Goal: Book appointment/travel/reservation

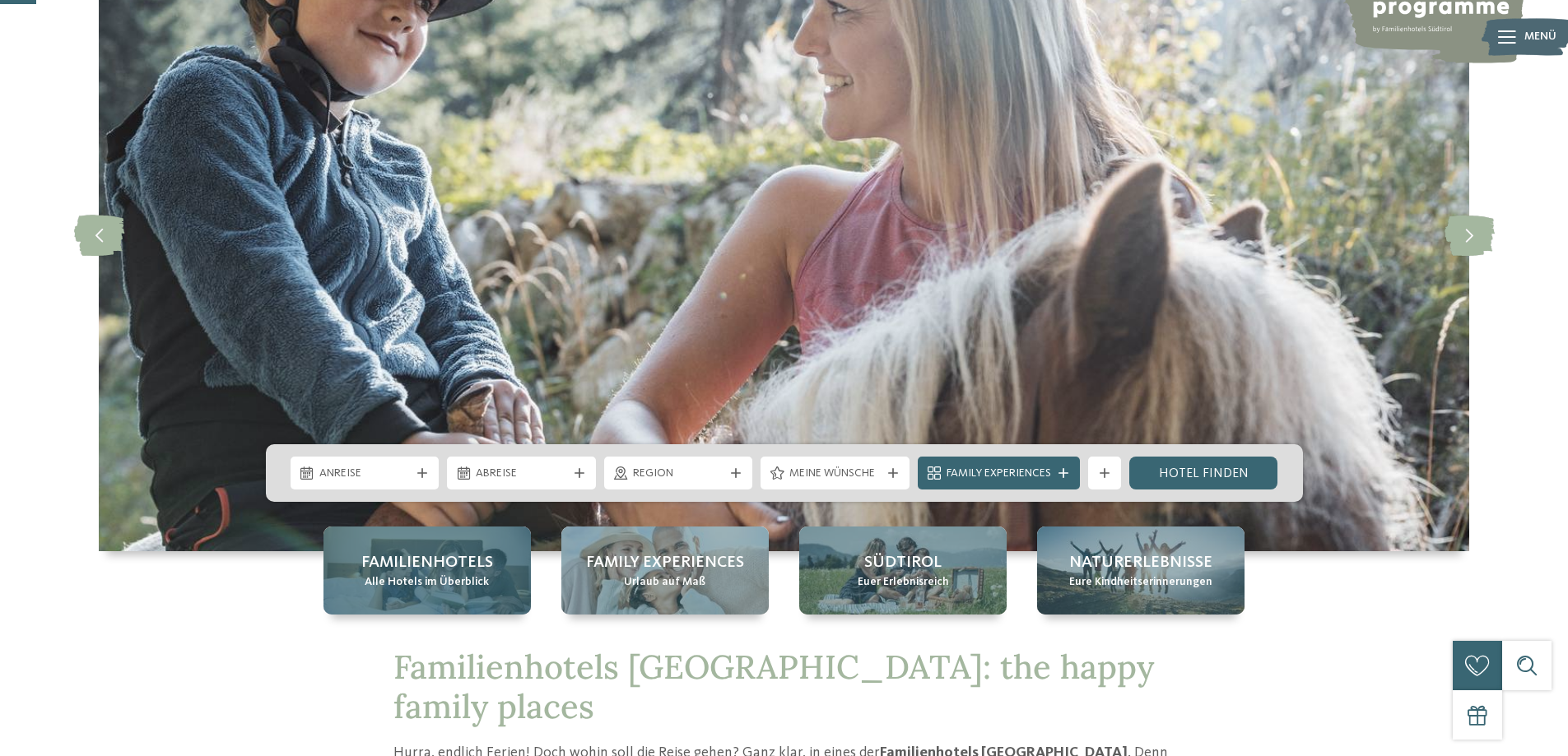
scroll to position [165, 0]
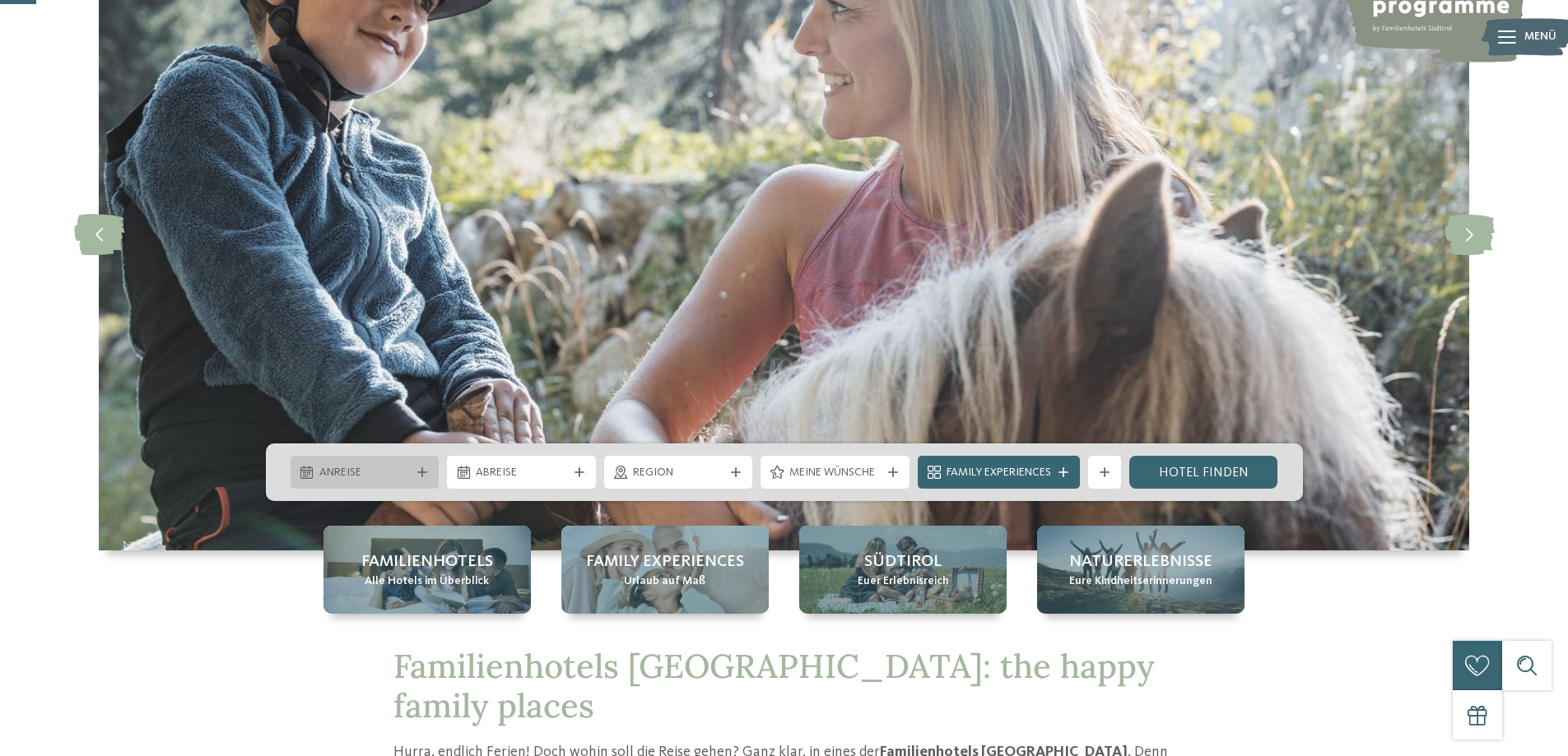
click at [407, 466] on span "Anreise" at bounding box center [365, 472] width 91 height 16
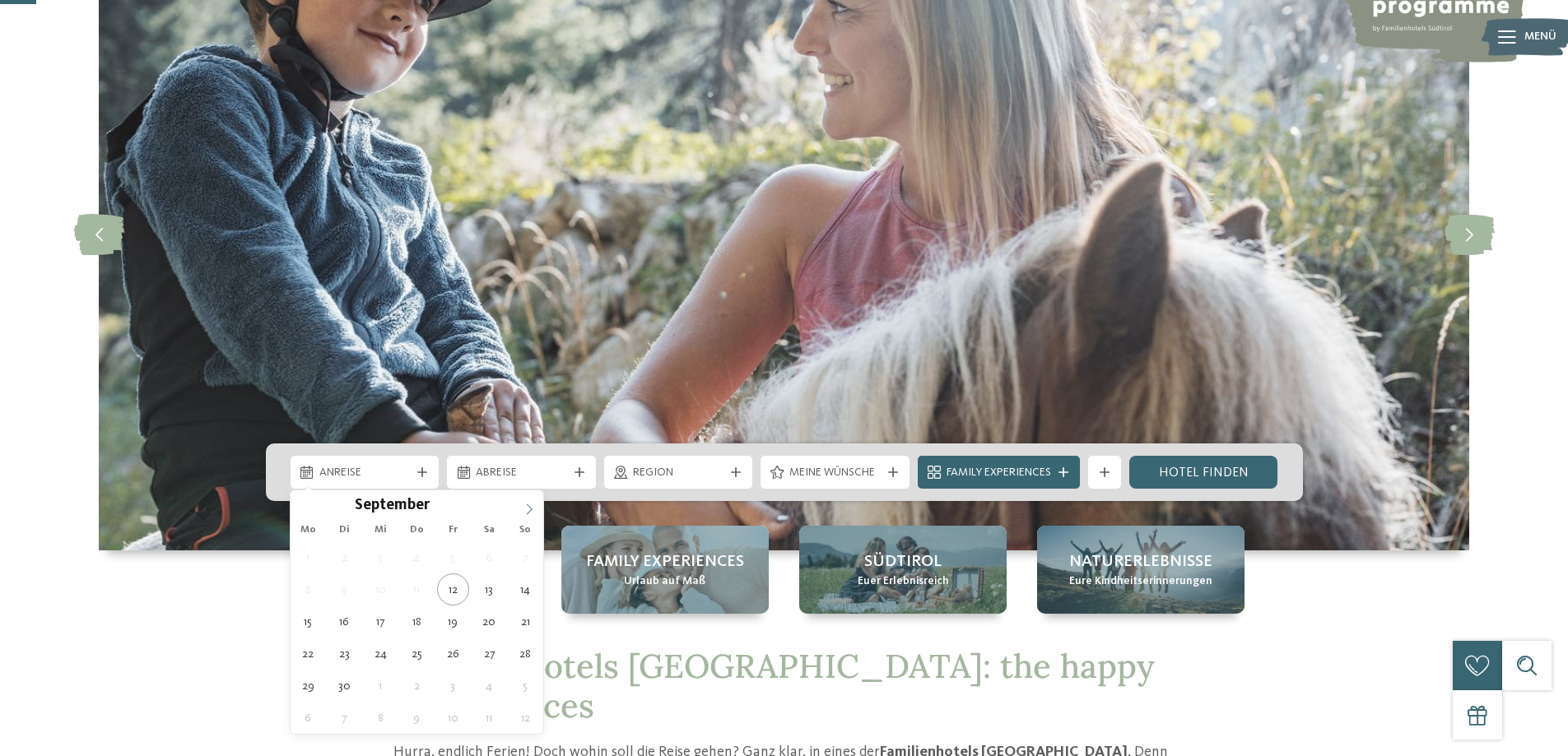
click at [537, 510] on span at bounding box center [529, 504] width 28 height 28
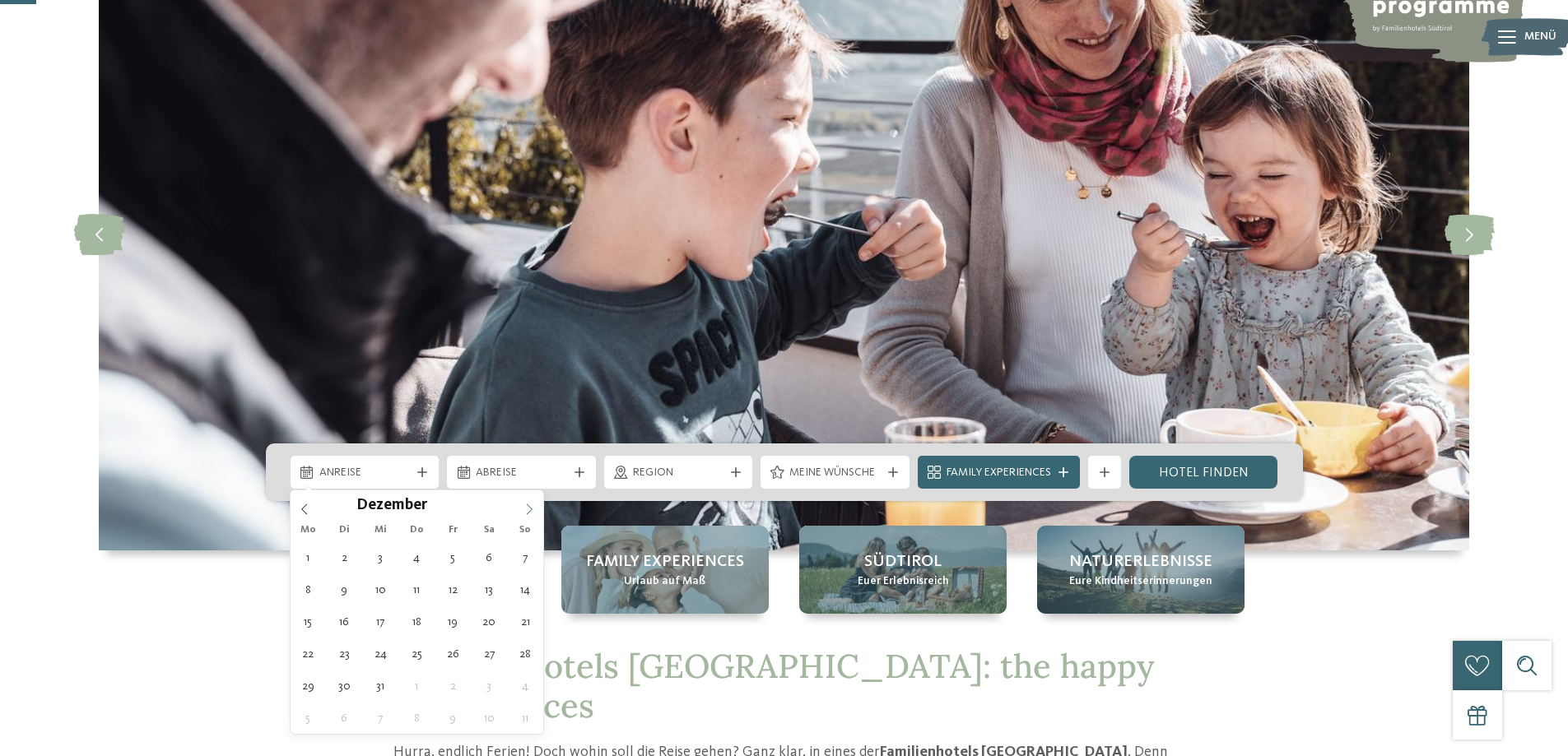
type input "****"
click at [537, 510] on span at bounding box center [529, 504] width 28 height 28
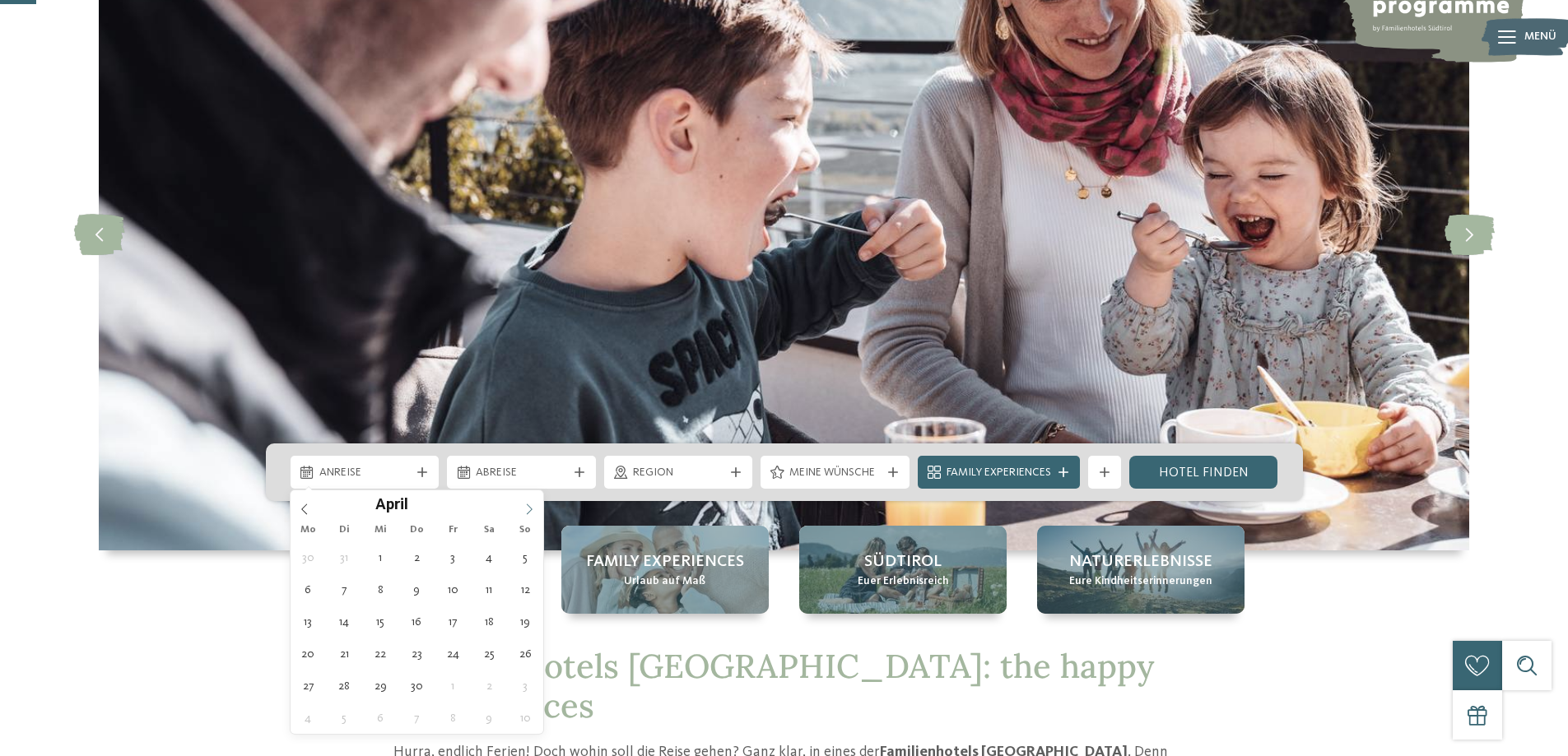
click at [537, 510] on span at bounding box center [529, 504] width 28 height 28
type div "[DATE]"
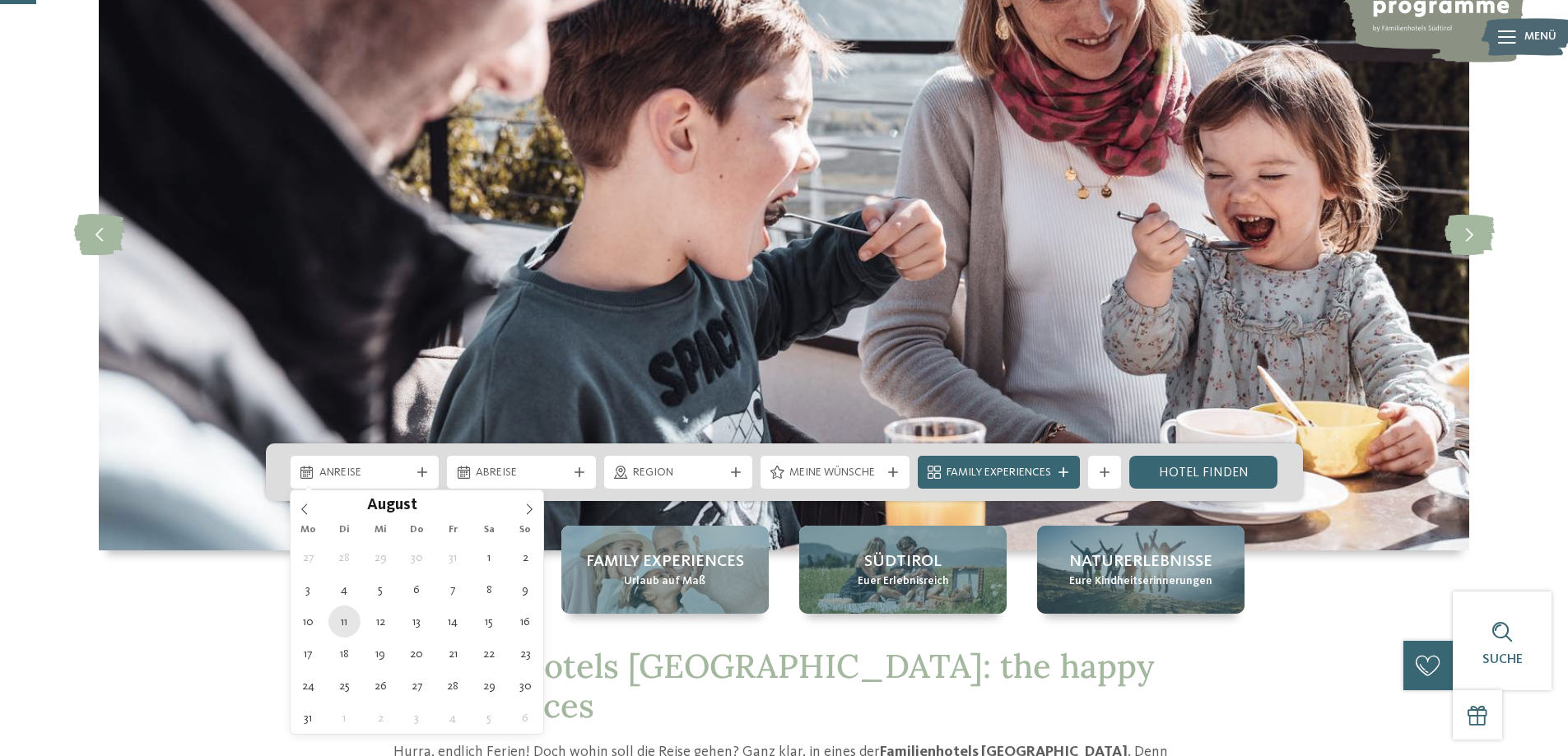
type input "****"
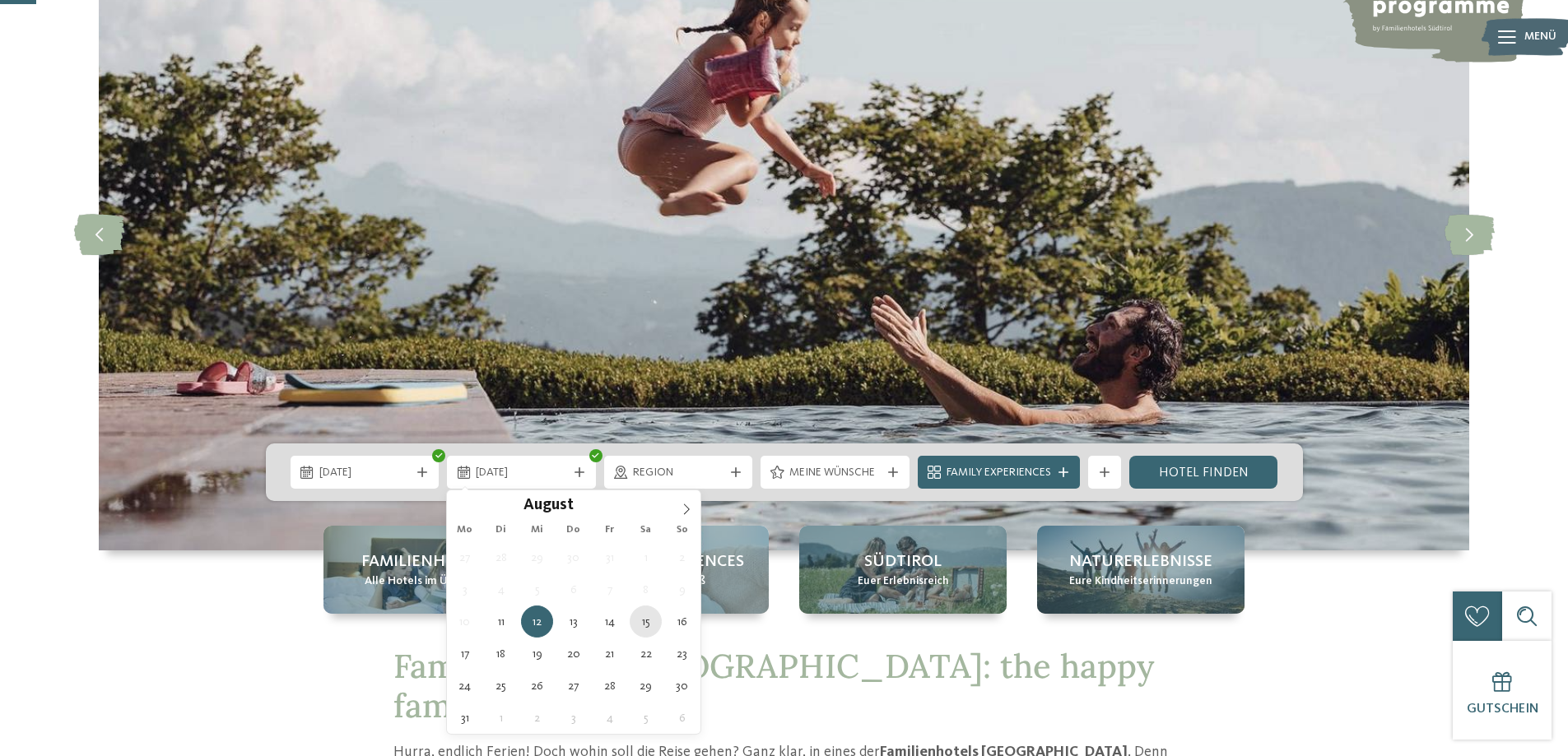
type div "[DATE]"
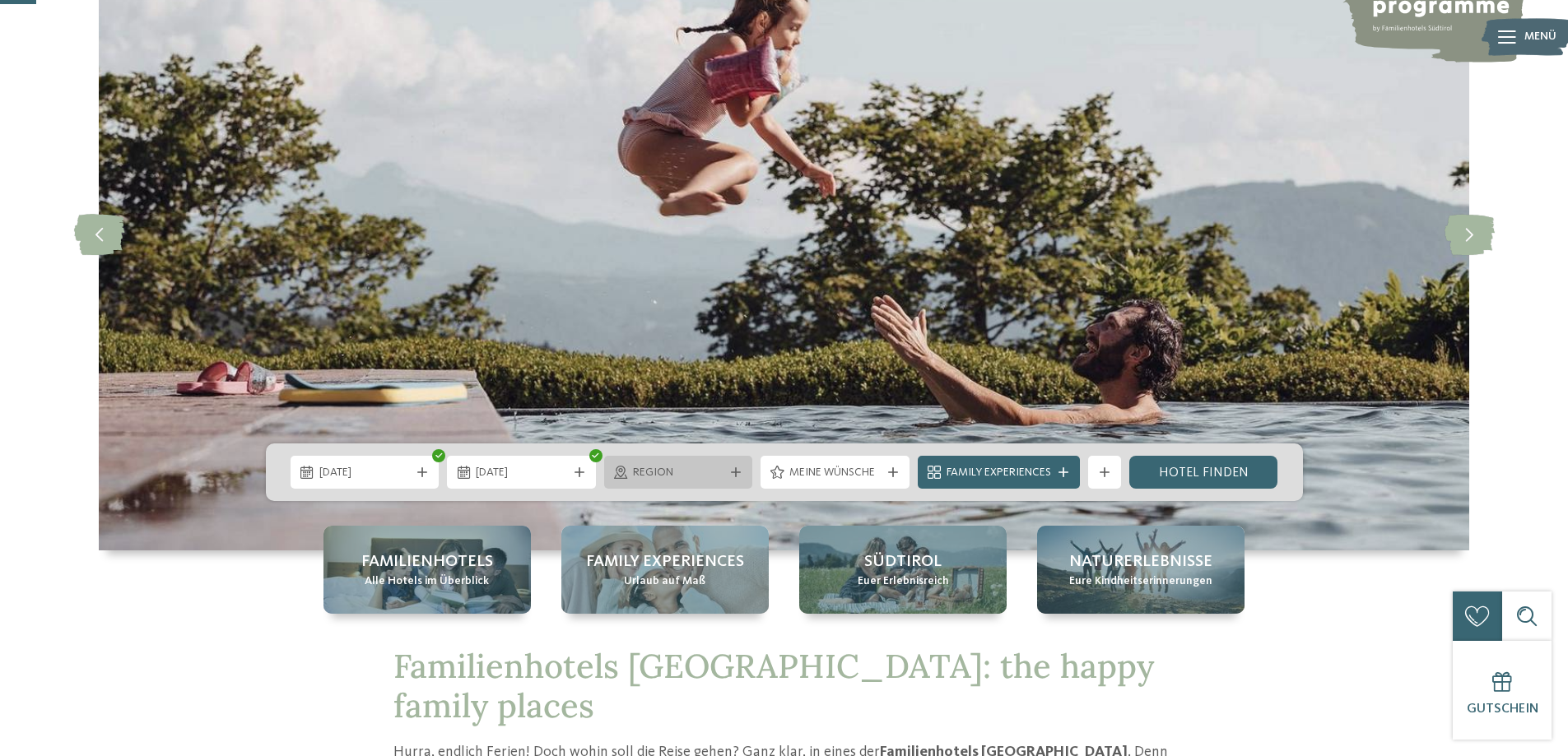
click at [734, 468] on icon at bounding box center [735, 472] width 10 height 10
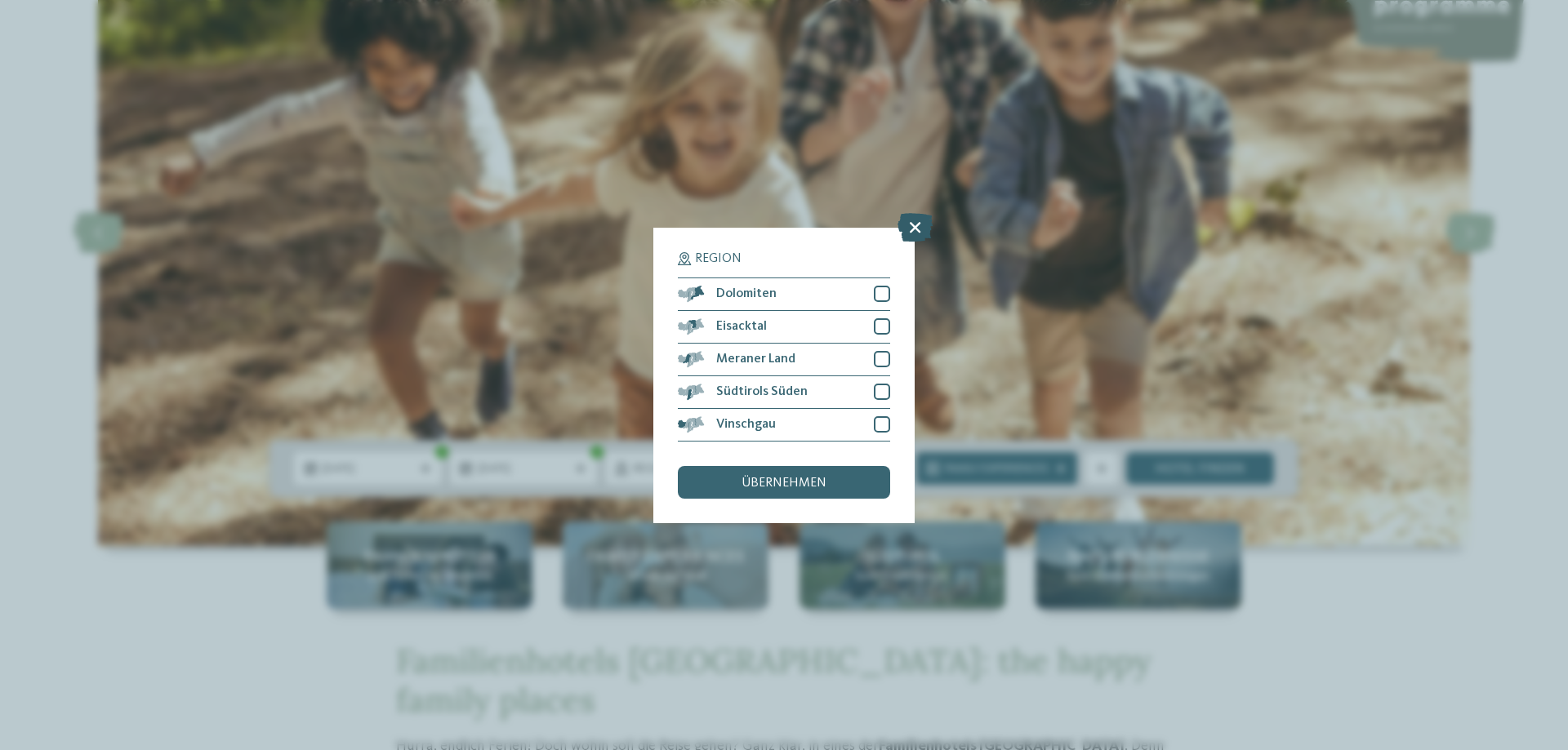
click at [927, 232] on icon at bounding box center [914, 227] width 35 height 28
